Goal: Complete application form

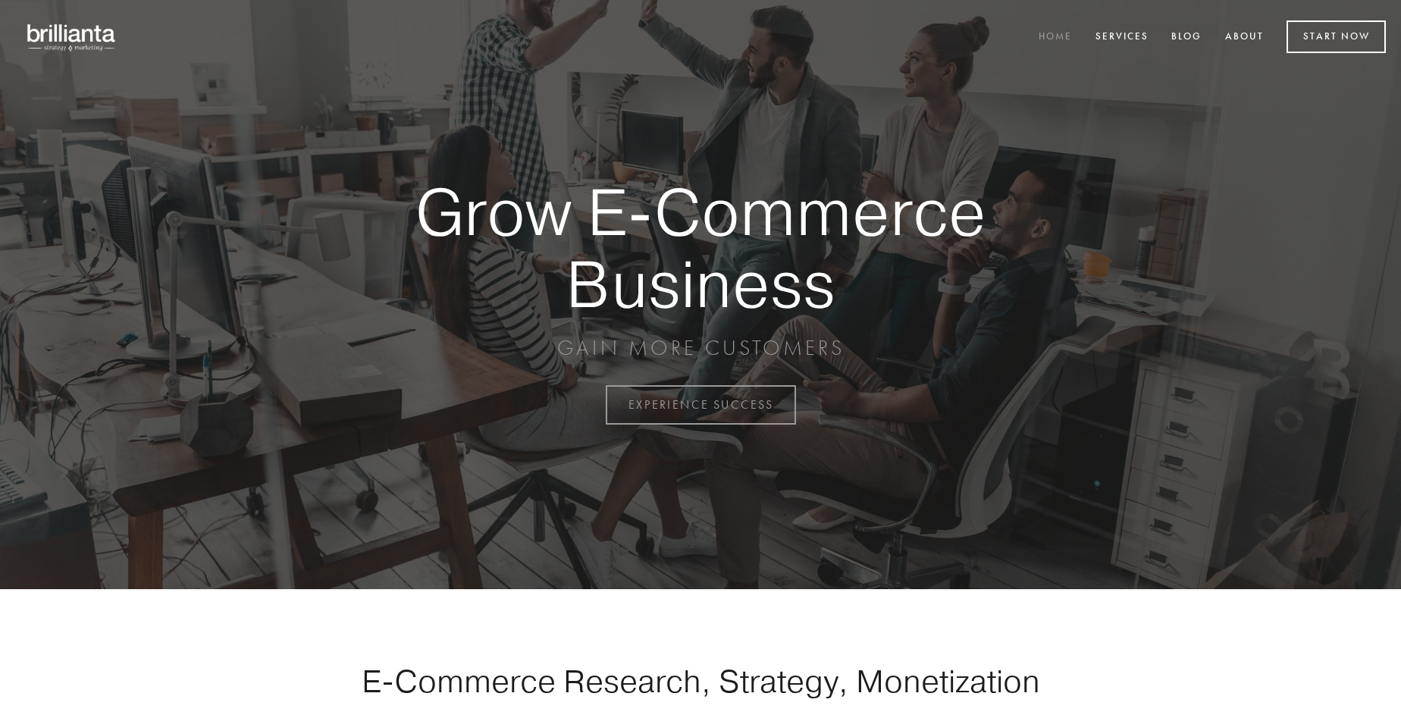
scroll to position [3974, 0]
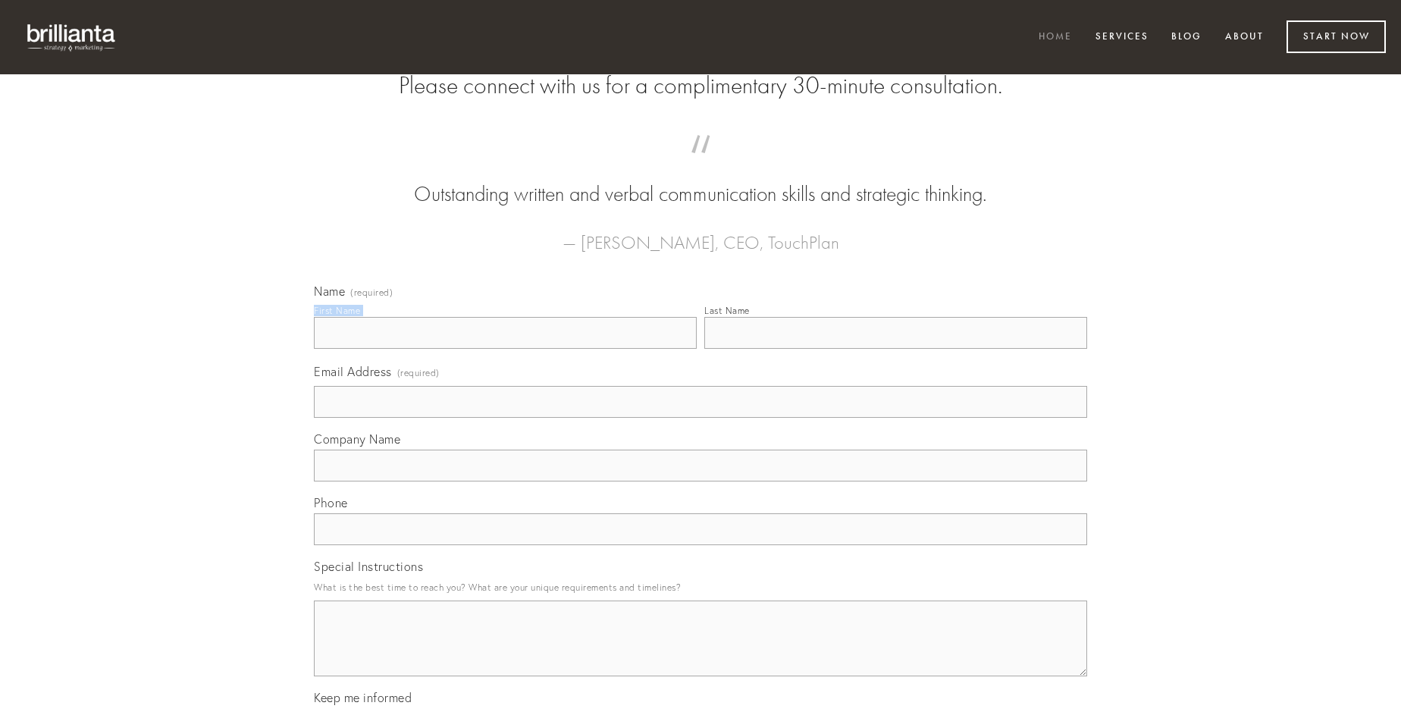
type input "[PERSON_NAME]"
click at [895, 349] on input "Last Name" at bounding box center [895, 333] width 383 height 32
type input "[PERSON_NAME]"
click at [700, 418] on input "Email Address (required)" at bounding box center [700, 402] width 773 height 32
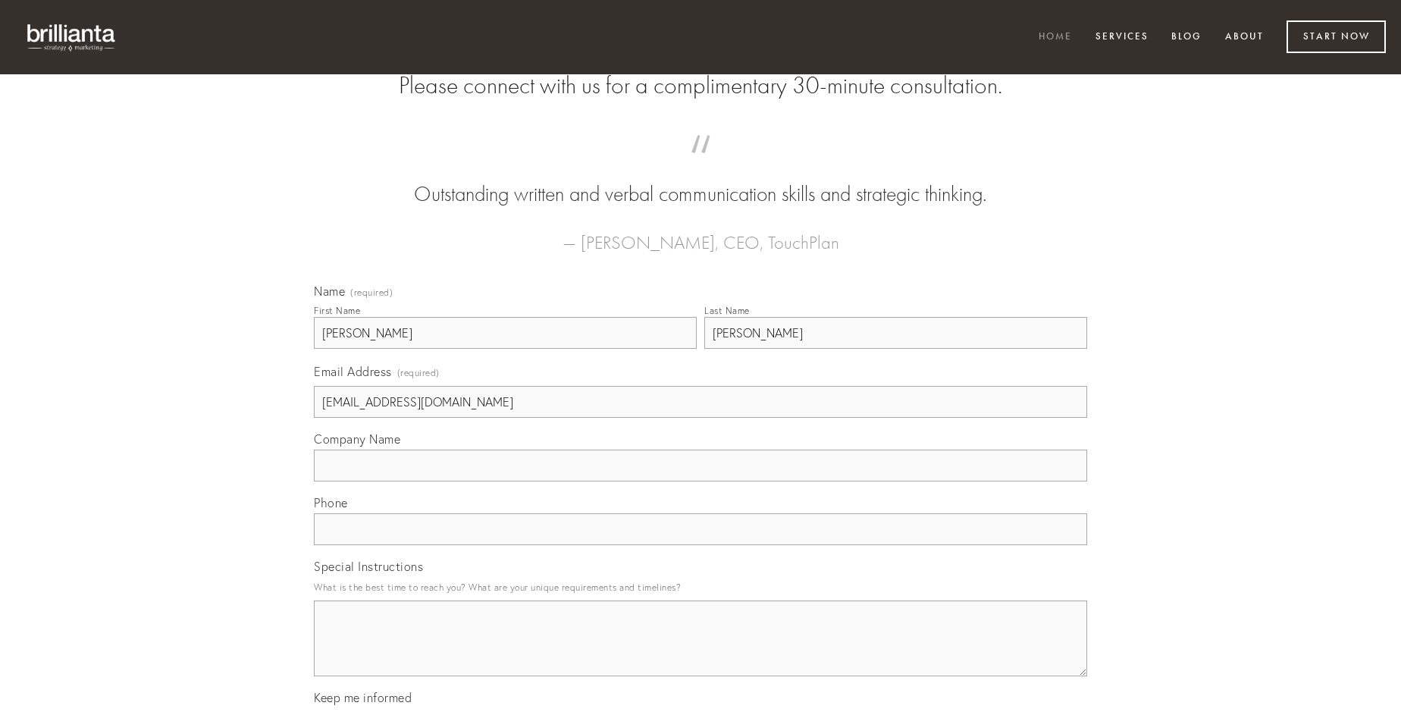
type input "[EMAIL_ADDRESS][DOMAIN_NAME]"
click at [700, 481] on input "Company Name" at bounding box center [700, 466] width 773 height 32
type input "vestrum"
click at [700, 545] on input "text" at bounding box center [700, 529] width 773 height 32
click at [700, 652] on textarea "Special Instructions" at bounding box center [700, 638] width 773 height 76
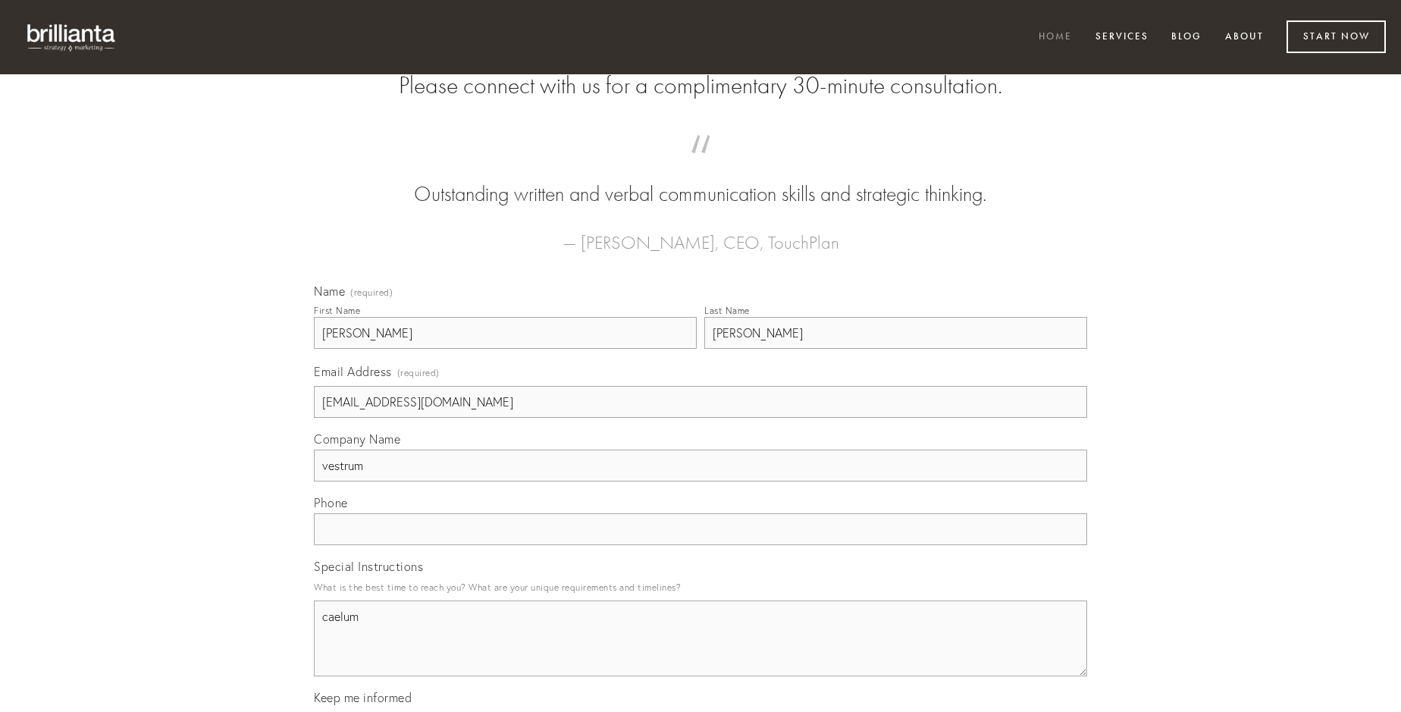
type textarea "caelum"
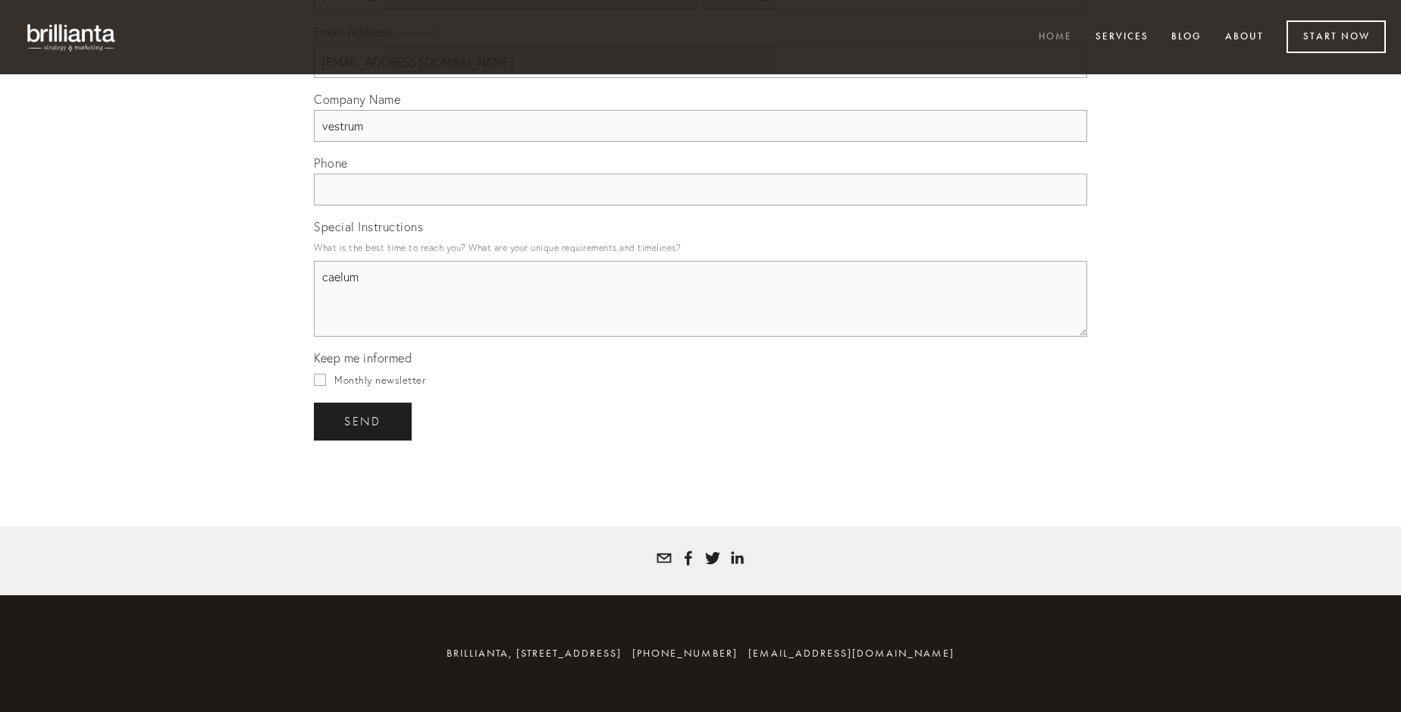
click at [364, 421] on span "send" at bounding box center [362, 422] width 37 height 14
